Goal: Task Accomplishment & Management: Manage account settings

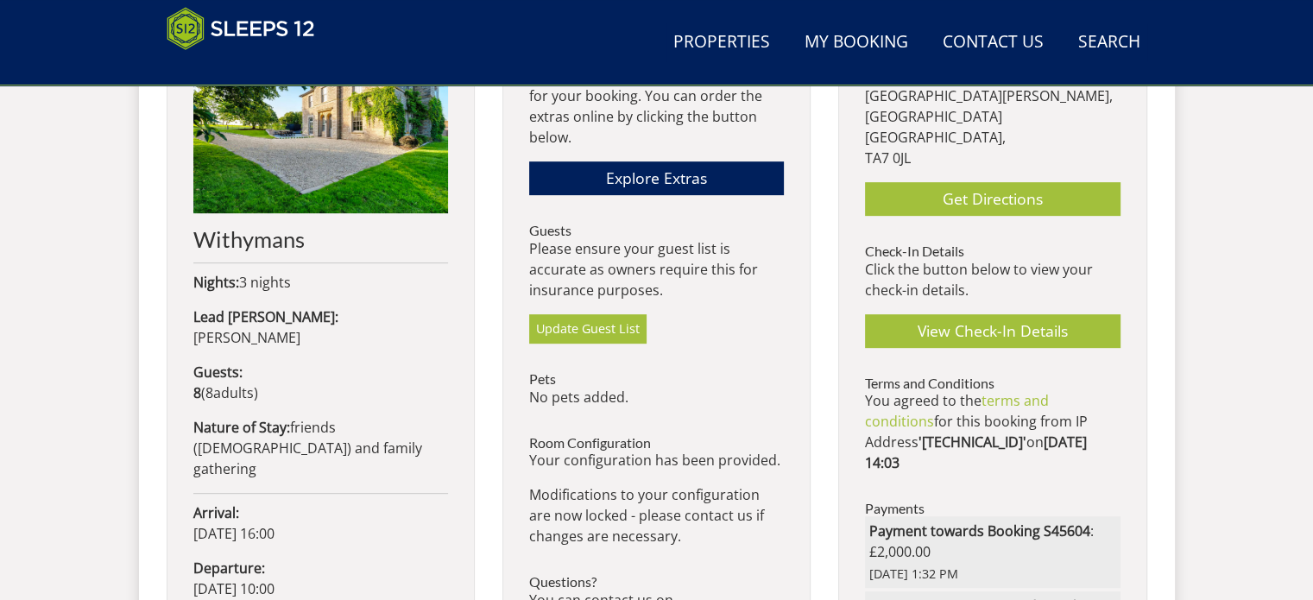
scroll to position [863, 0]
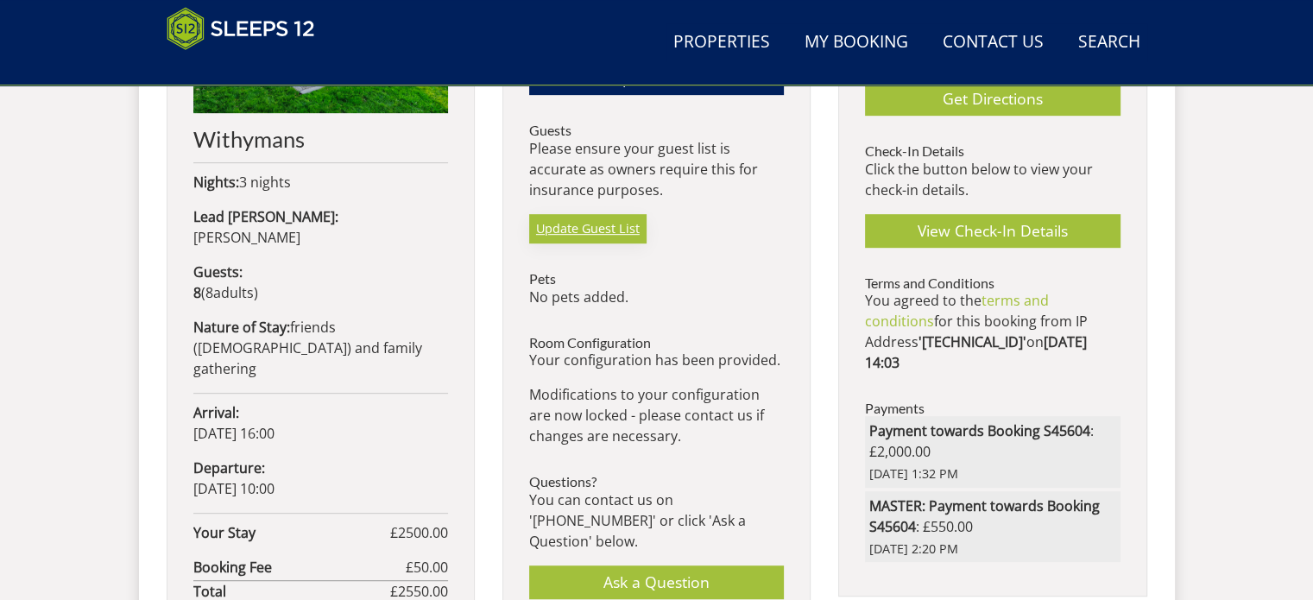
click at [569, 227] on link "Update Guest List" at bounding box center [587, 228] width 117 height 29
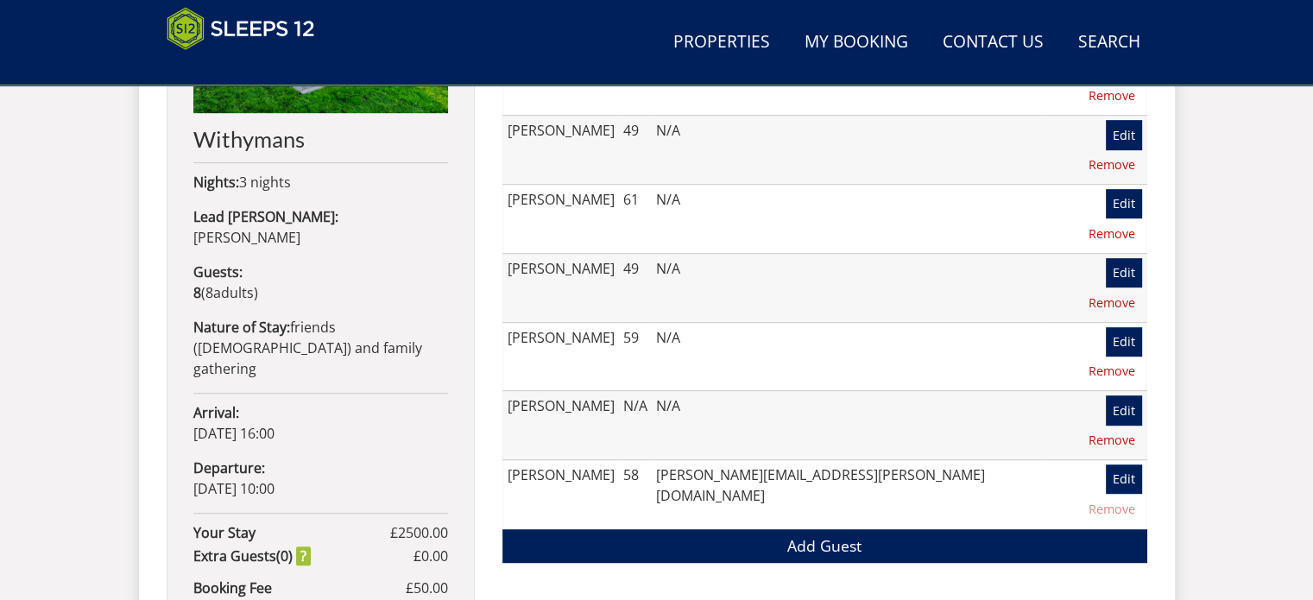
scroll to position [727, 0]
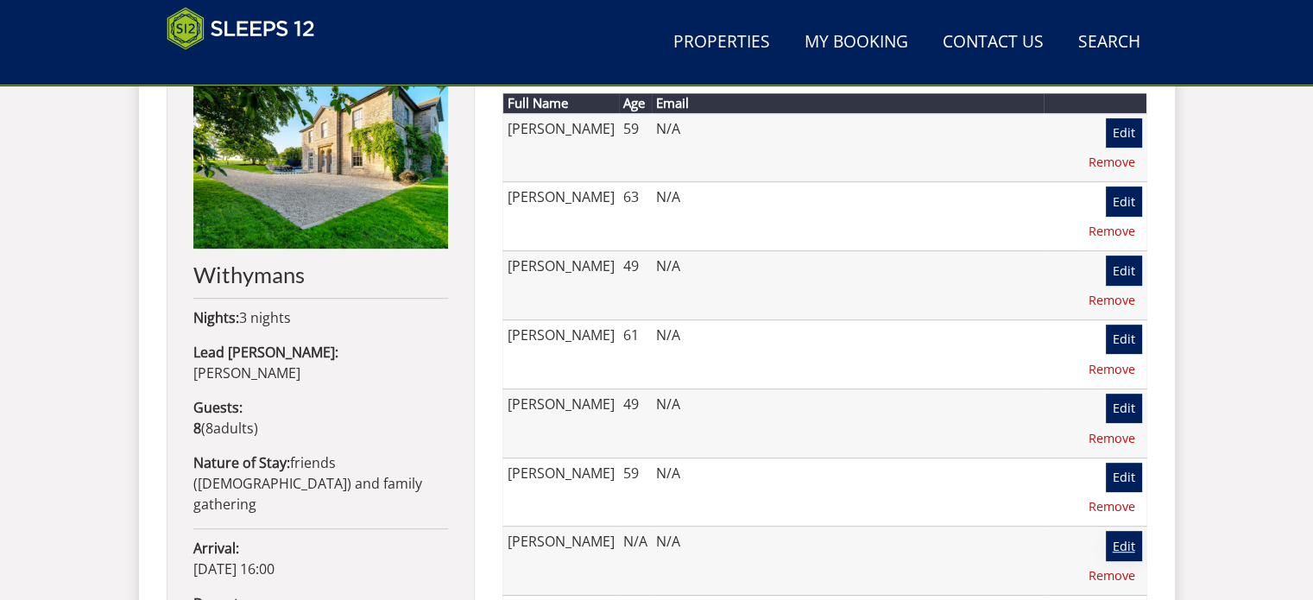
click at [1105, 531] on link "Edit" at bounding box center [1123, 545] width 36 height 29
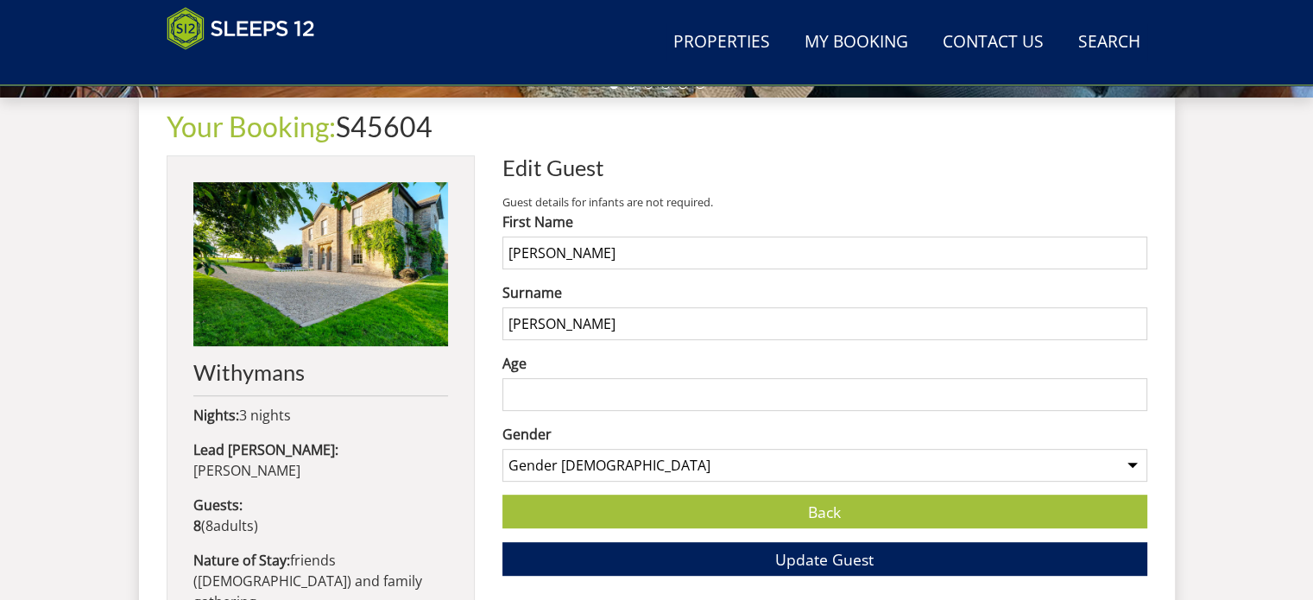
scroll to position [690, 0]
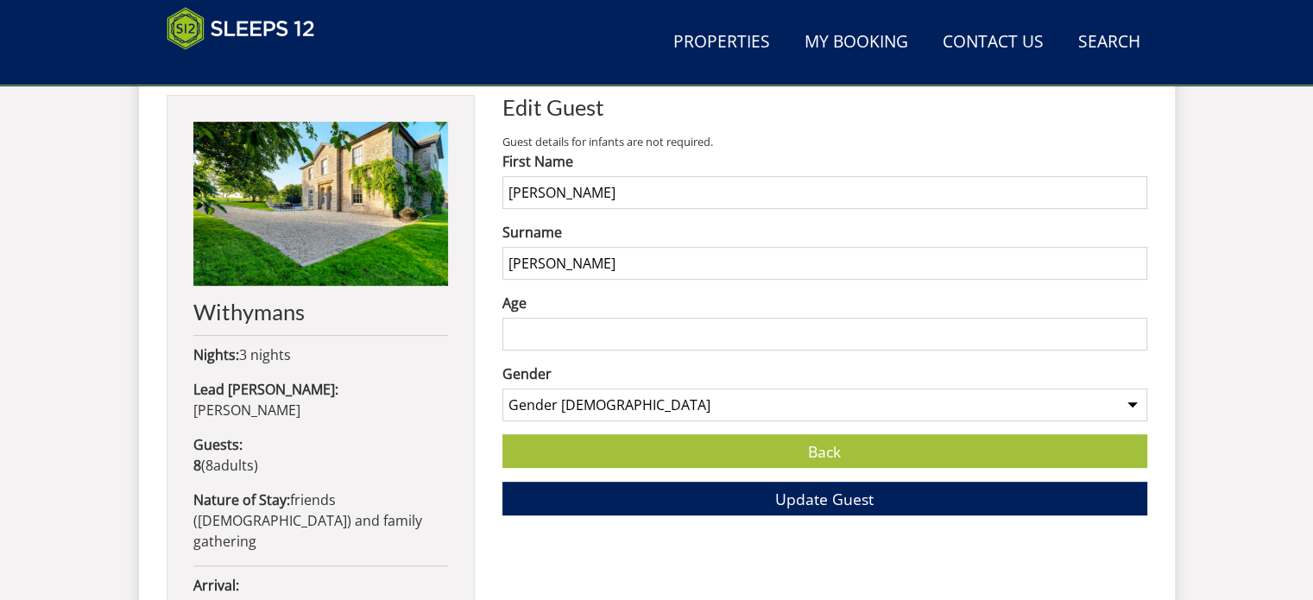
click at [546, 337] on input "Age" at bounding box center [824, 334] width 645 height 33
type input "51"
click at [827, 502] on span "Update Guest" at bounding box center [824, 498] width 98 height 21
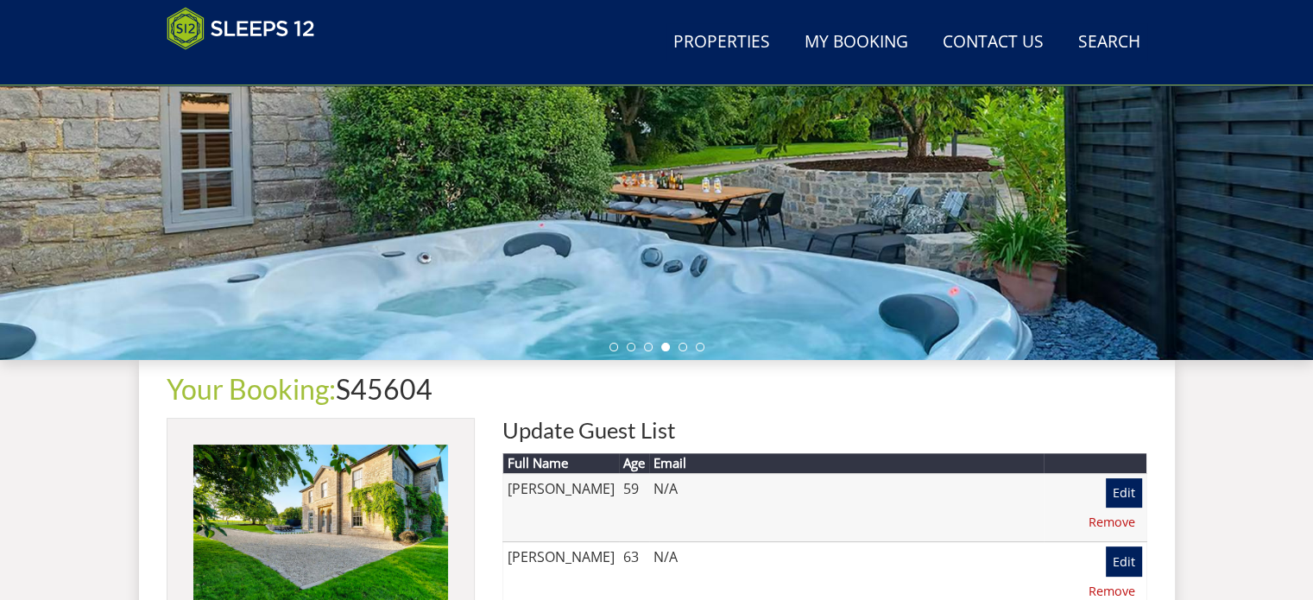
scroll to position [345, 0]
